Goal: Feedback & Contribution: Leave review/rating

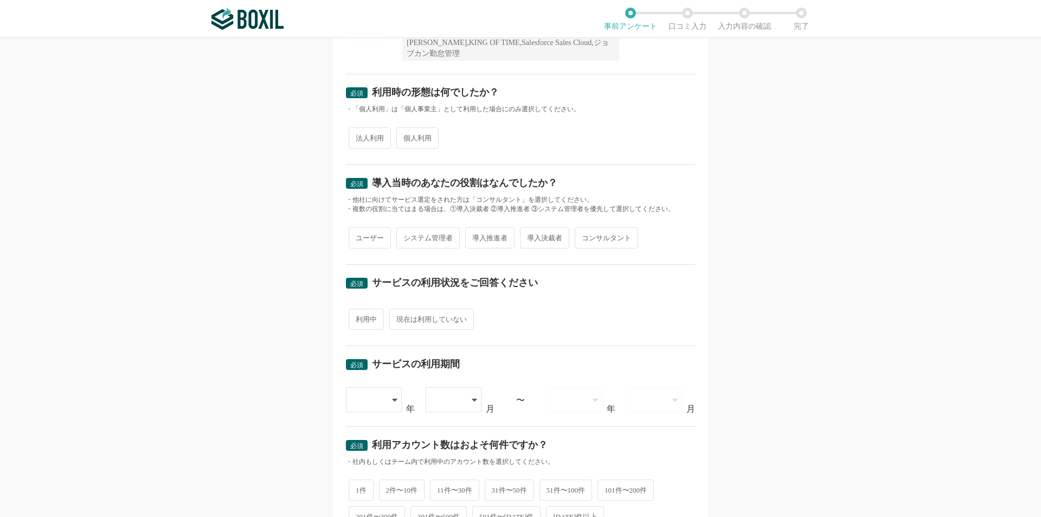
scroll to position [137, 0]
drag, startPoint x: 361, startPoint y: 142, endPoint x: 361, endPoint y: 149, distance: 6.5
click at [361, 142] on span "法人利用" at bounding box center [370, 137] width 42 height 21
click at [359, 136] on input "法人利用" at bounding box center [354, 132] width 7 height 7
radio input "true"
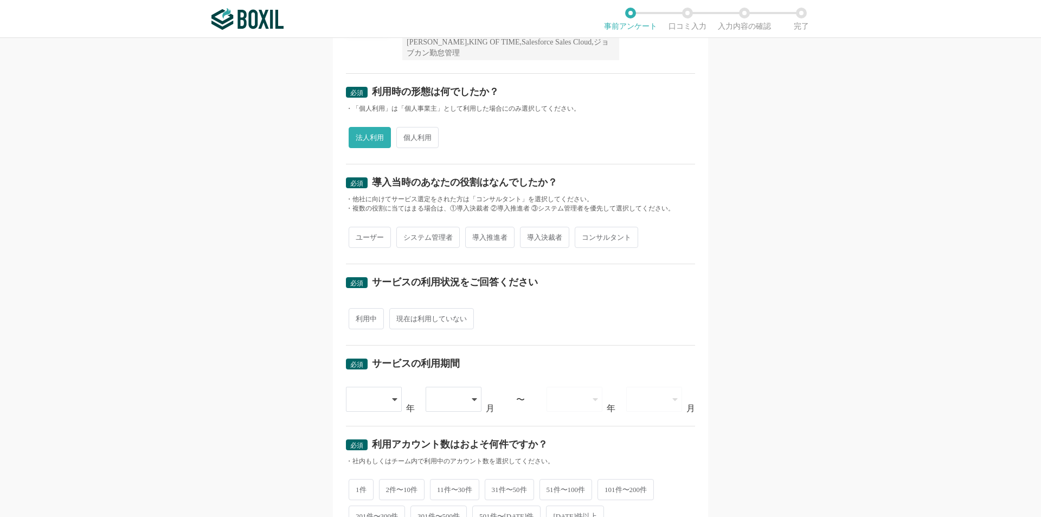
click at [374, 236] on span "ユーザー" at bounding box center [370, 237] width 42 height 21
click at [359, 235] on input "ユーザー" at bounding box center [354, 231] width 7 height 7
radio input "true"
click at [442, 331] on div "利用中 現在は利用していない" at bounding box center [520, 318] width 349 height 27
click at [349, 318] on span "利用中" at bounding box center [366, 318] width 35 height 21
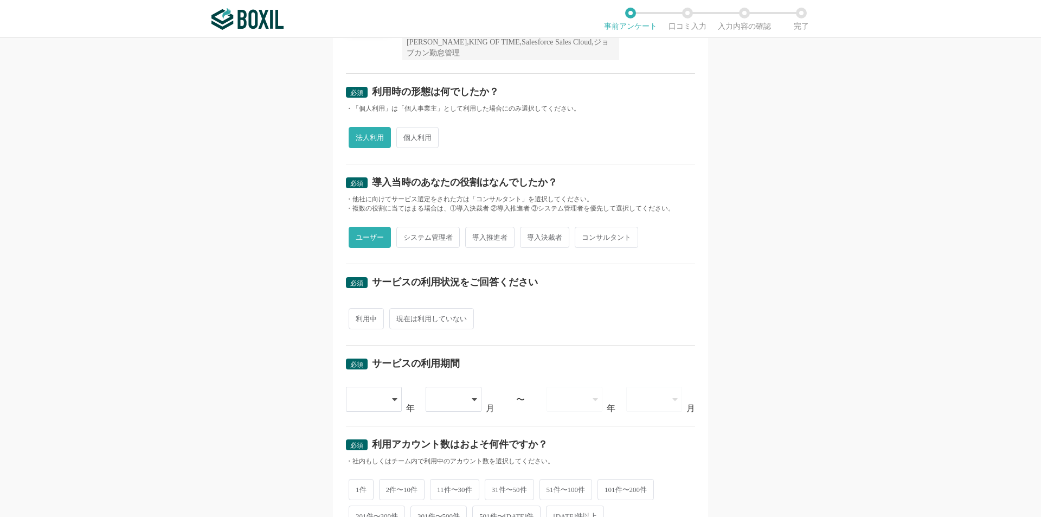
click at [351, 317] on input "利用中" at bounding box center [354, 313] width 7 height 7
radio input "true"
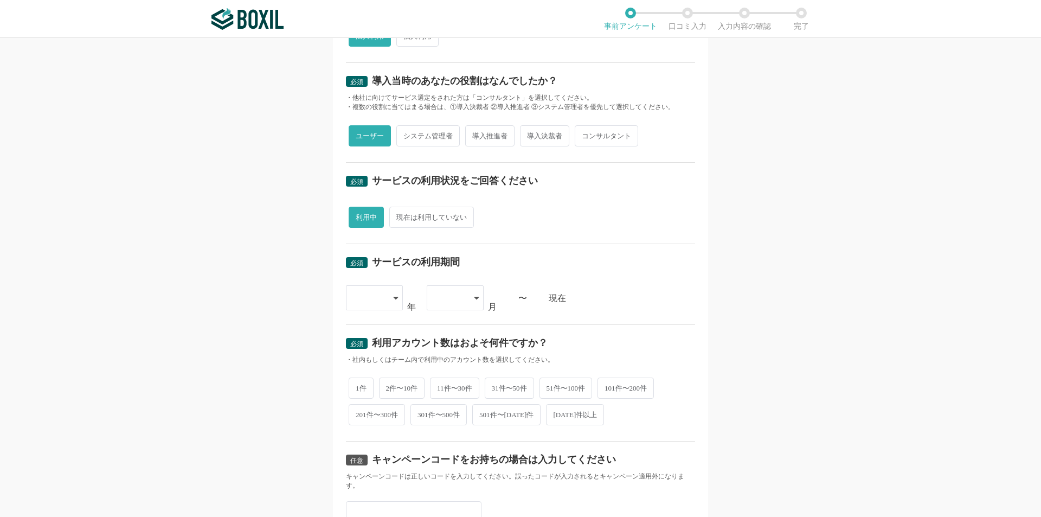
click at [368, 304] on div at bounding box center [369, 298] width 32 height 24
click at [382, 349] on li "[DATE]" at bounding box center [374, 355] width 57 height 26
click at [447, 292] on div at bounding box center [450, 298] width 32 height 24
click at [447, 370] on li "03" at bounding box center [455, 381] width 57 height 26
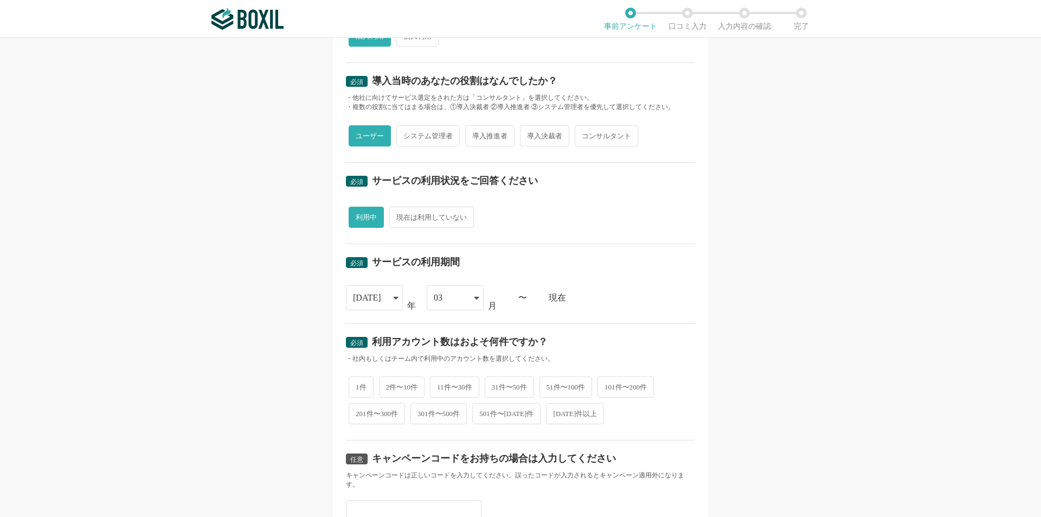
click at [413, 387] on span "2件〜10件" at bounding box center [402, 386] width 46 height 21
click at [389, 385] on input "2件〜10件" at bounding box center [385, 381] width 7 height 7
radio input "true"
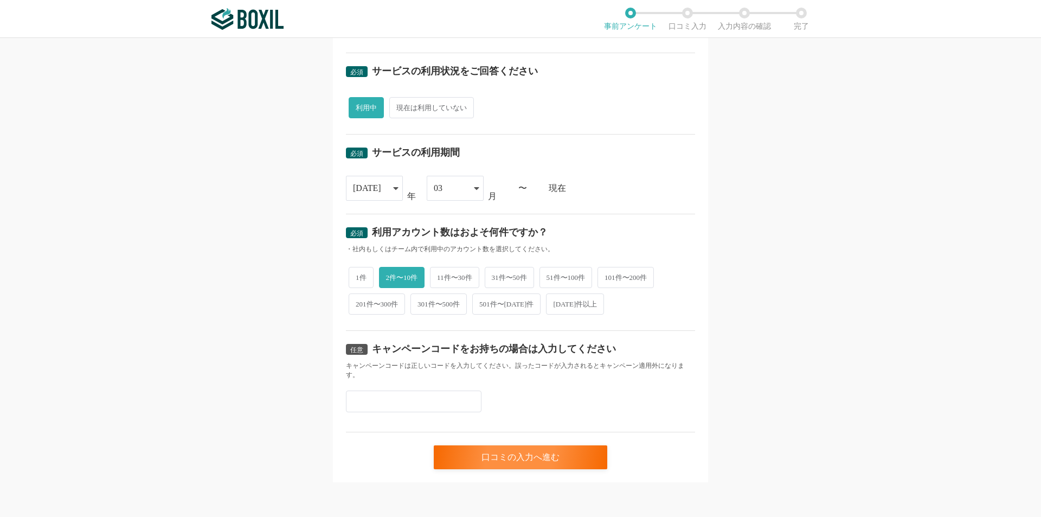
click at [435, 406] on input "text" at bounding box center [414, 402] width 136 height 22
click at [496, 459] on div "口コミの入力へ進む" at bounding box center [521, 457] width 174 height 24
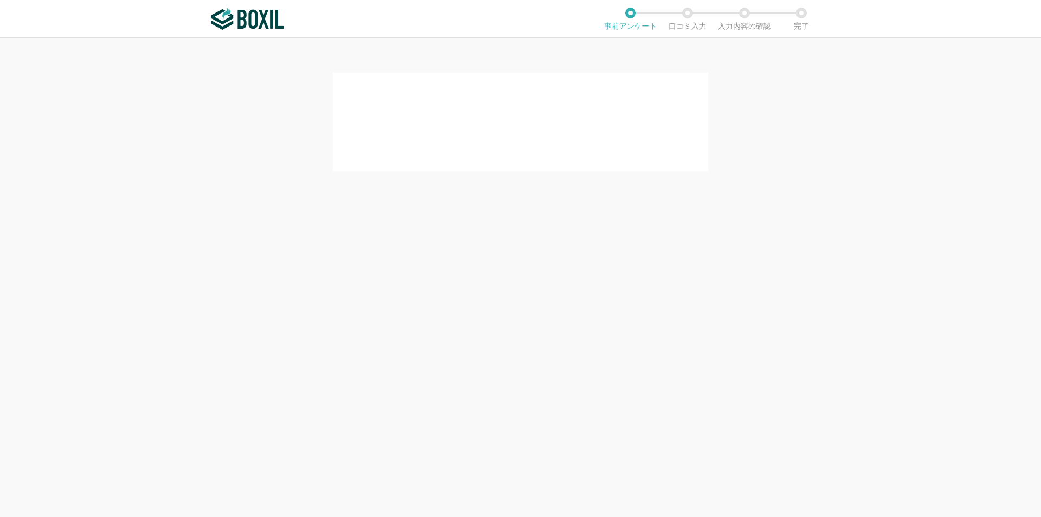
scroll to position [0, 0]
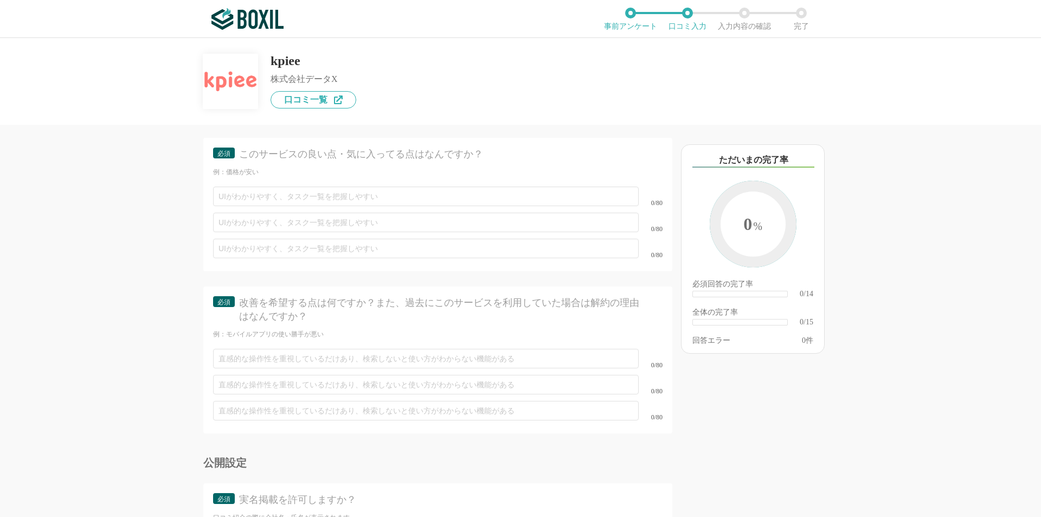
scroll to position [1522, 0]
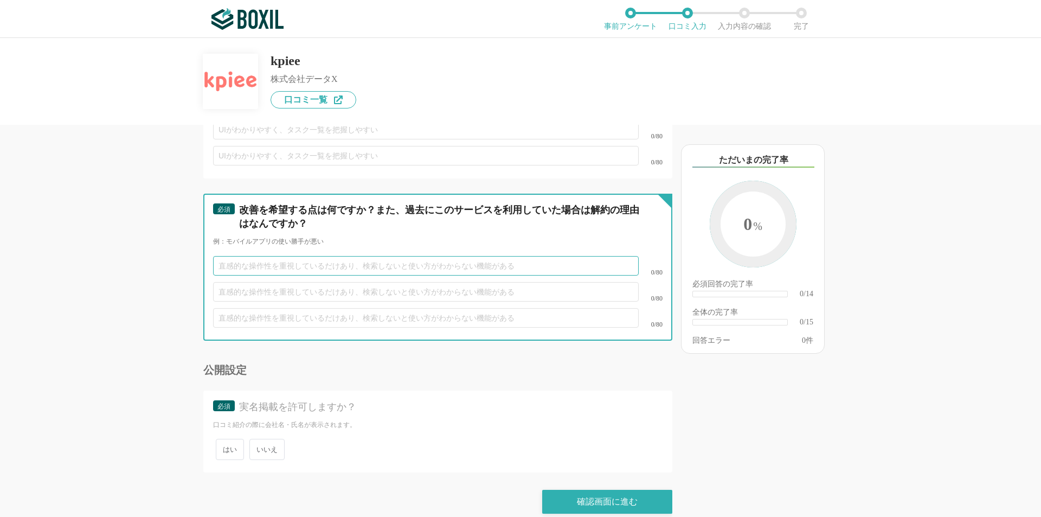
click at [432, 260] on input "text" at bounding box center [426, 266] width 426 height 20
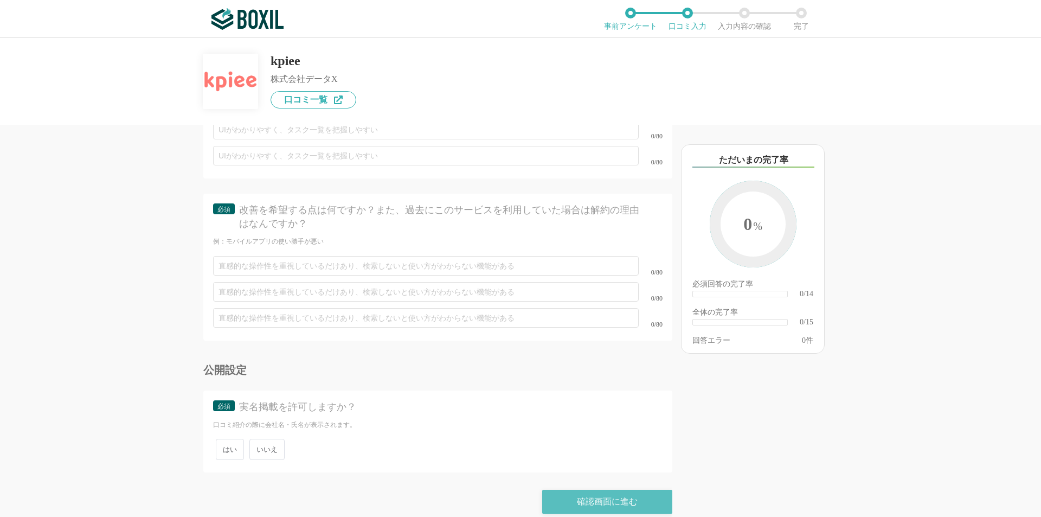
click at [562, 498] on div "確認画面に進む" at bounding box center [607, 502] width 130 height 24
